Goal: Navigation & Orientation: Find specific page/section

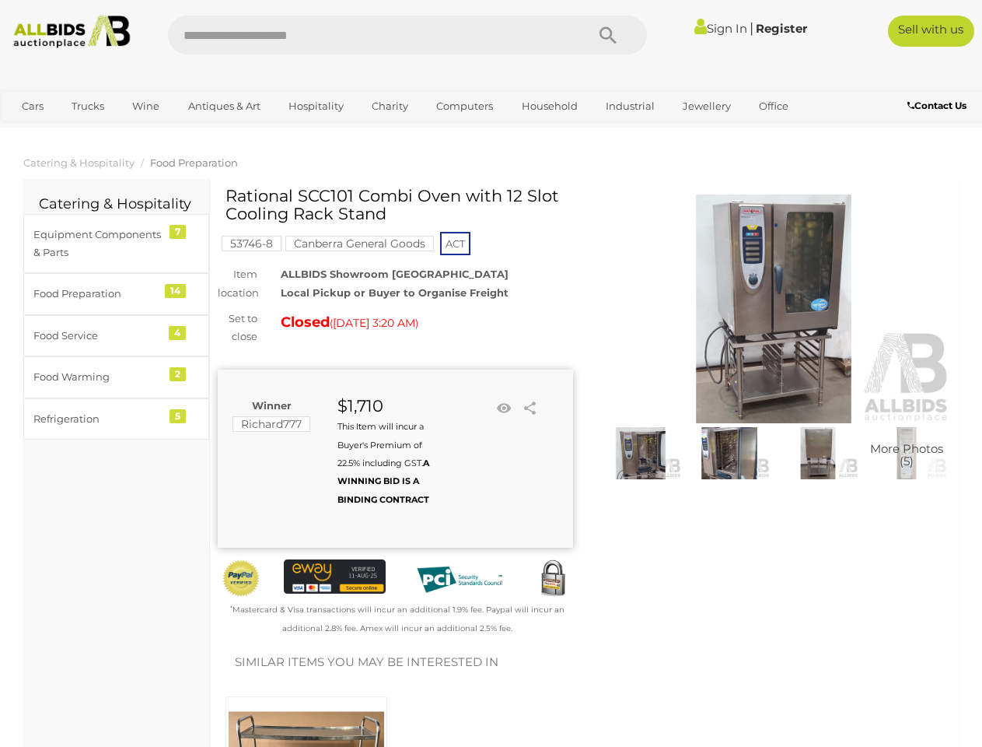
click at [491, 373] on div "Winner Richard777 $1,710 This Item will incur a Buyer's Premium of 22.5% includ…" at bounding box center [395, 458] width 355 height 178
click at [608, 35] on icon "Search" at bounding box center [608, 35] width 17 height 23
click at [33, 106] on link "Cars" at bounding box center [33, 106] width 42 height 26
click at [88, 106] on link "Trucks" at bounding box center [87, 106] width 53 height 26
click at [145, 106] on link "Wine" at bounding box center [145, 106] width 47 height 26
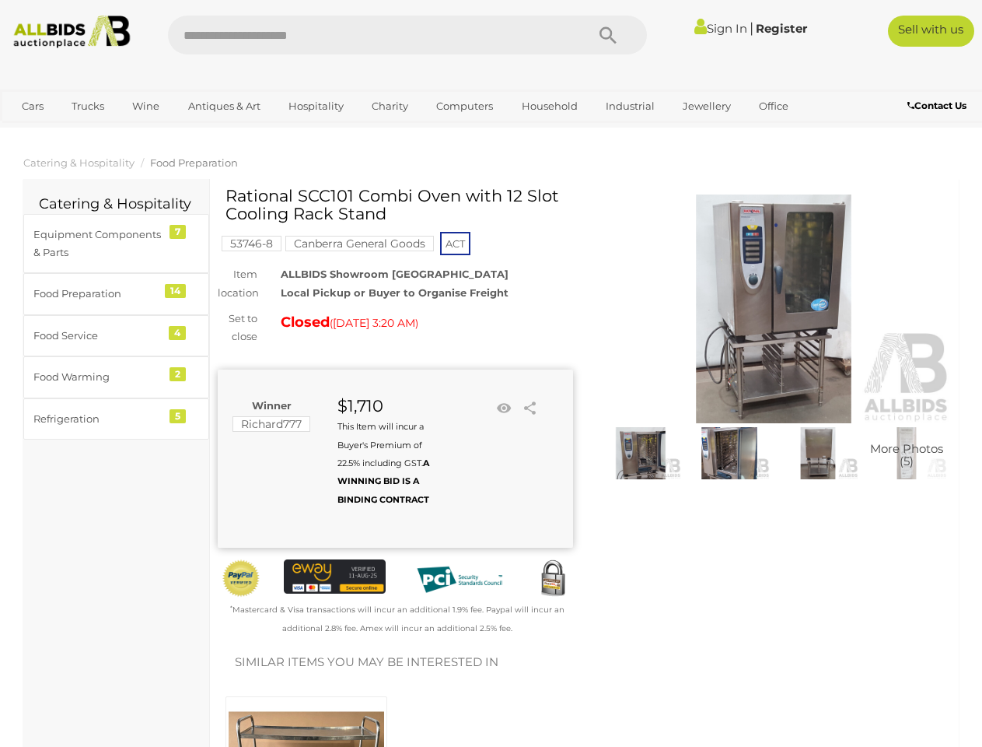
click at [223, 106] on link "Antiques & Art" at bounding box center [224, 106] width 93 height 26
click at [315, 106] on link "Hospitality" at bounding box center [315, 106] width 75 height 26
click at [389, 106] on link "Charity" at bounding box center [390, 106] width 57 height 26
click at [463, 106] on link "Computers" at bounding box center [464, 106] width 77 height 26
click at [547, 106] on link "Household" at bounding box center [550, 106] width 76 height 26
